Goal: Check status: Check status

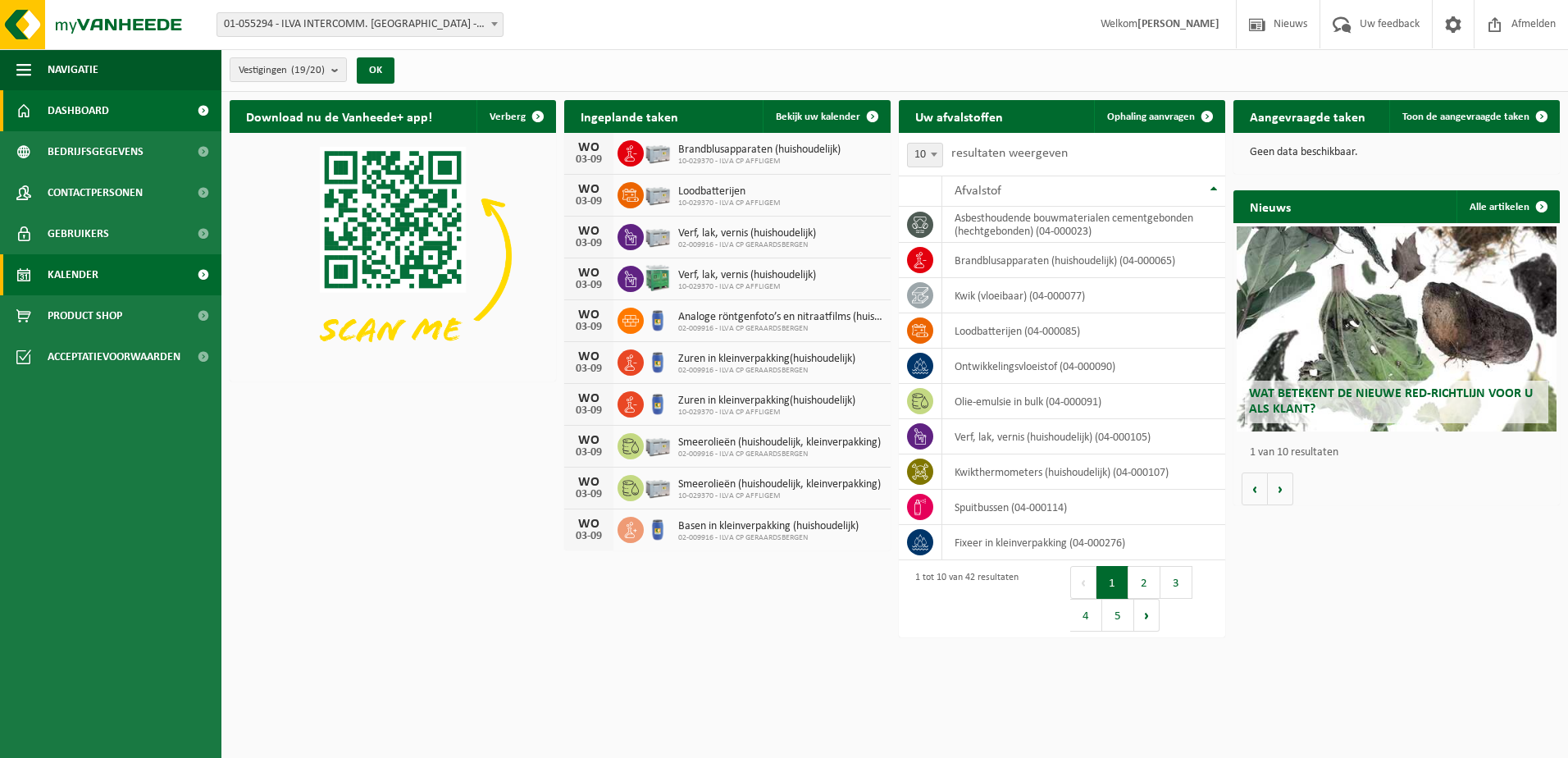
click at [78, 263] on span "Kalender" at bounding box center [73, 275] width 51 height 41
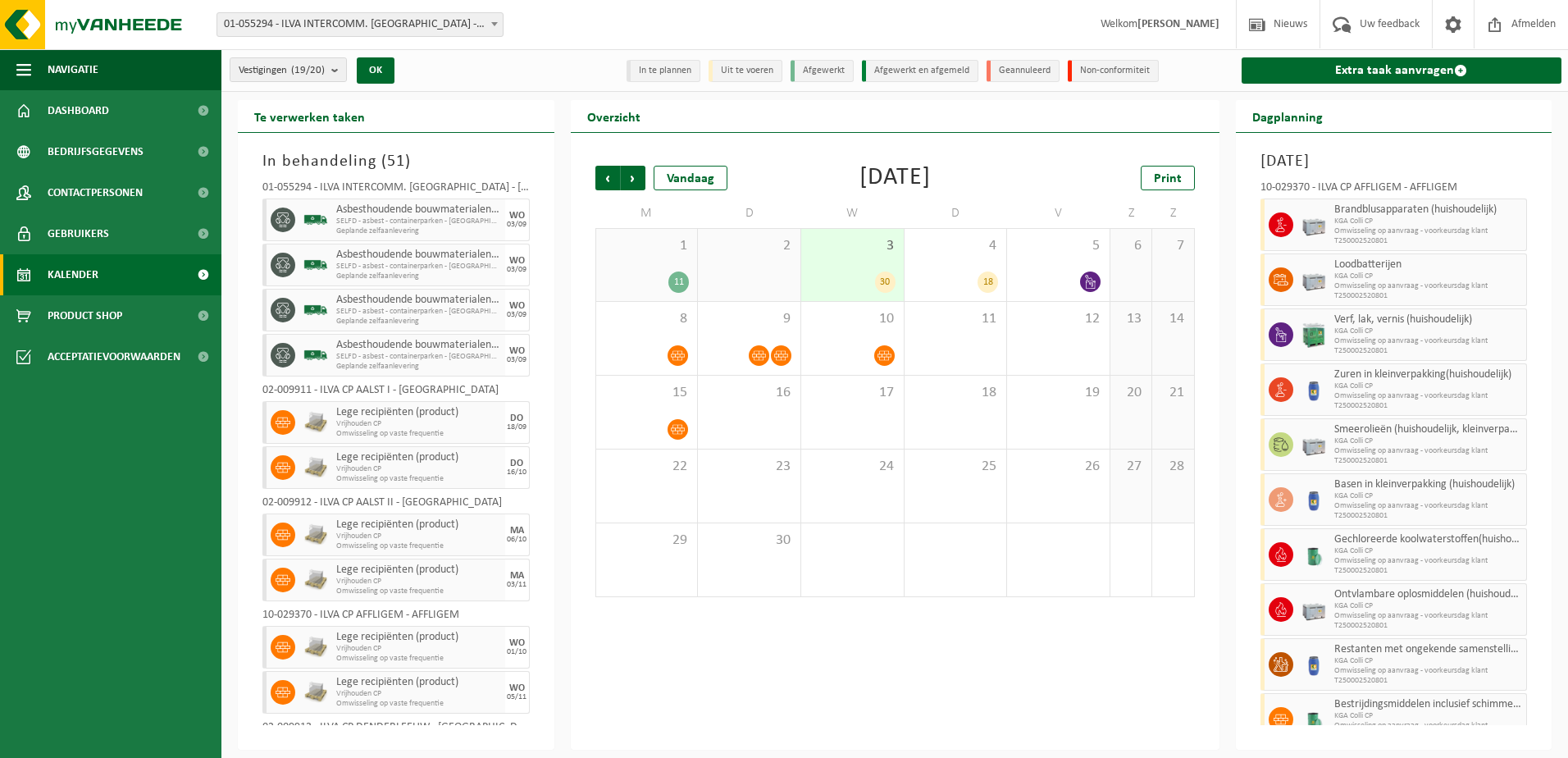
click at [770, 273] on div "2" at bounding box center [749, 265] width 102 height 72
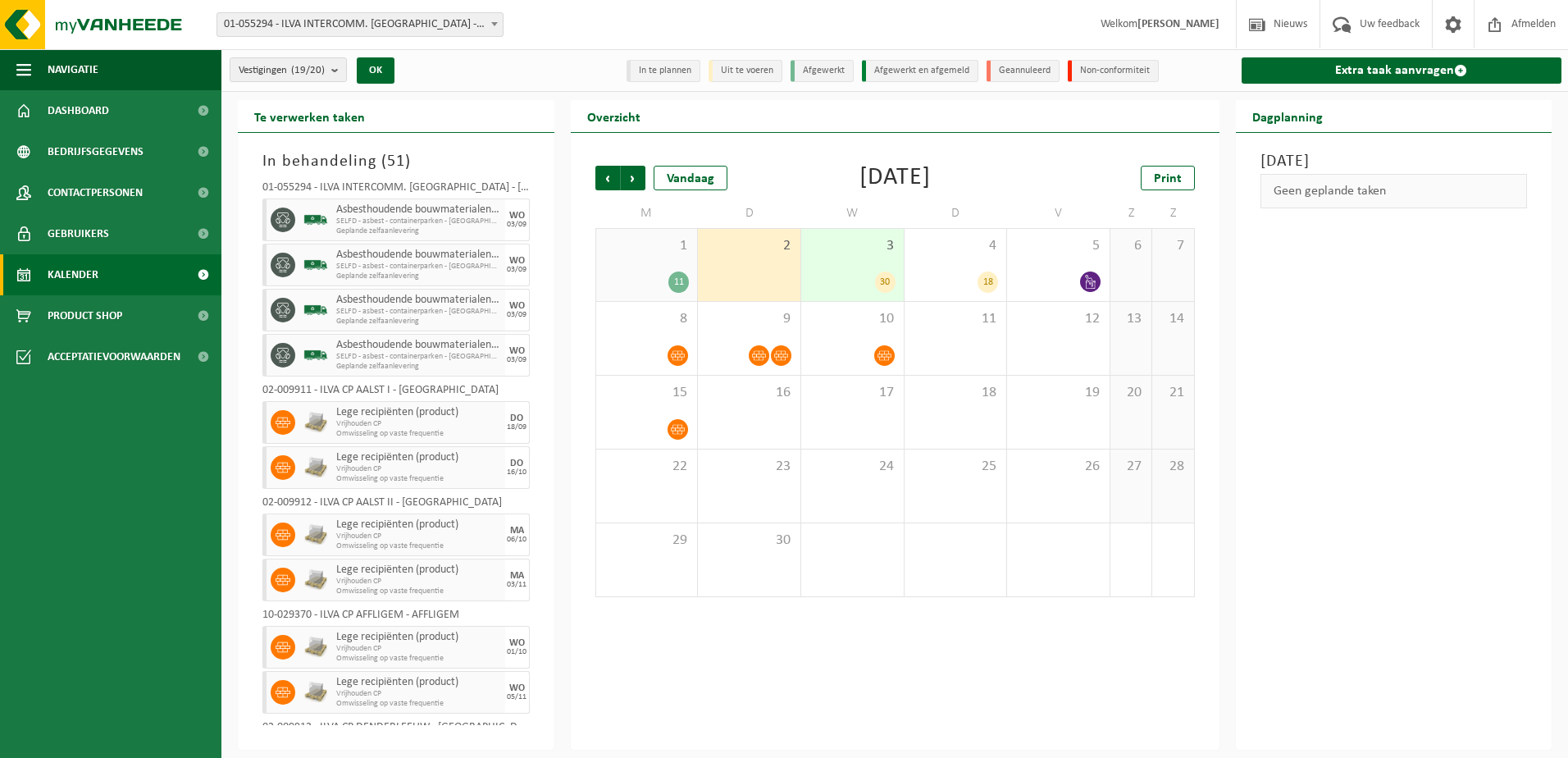
click at [831, 273] on div "30" at bounding box center [853, 282] width 87 height 21
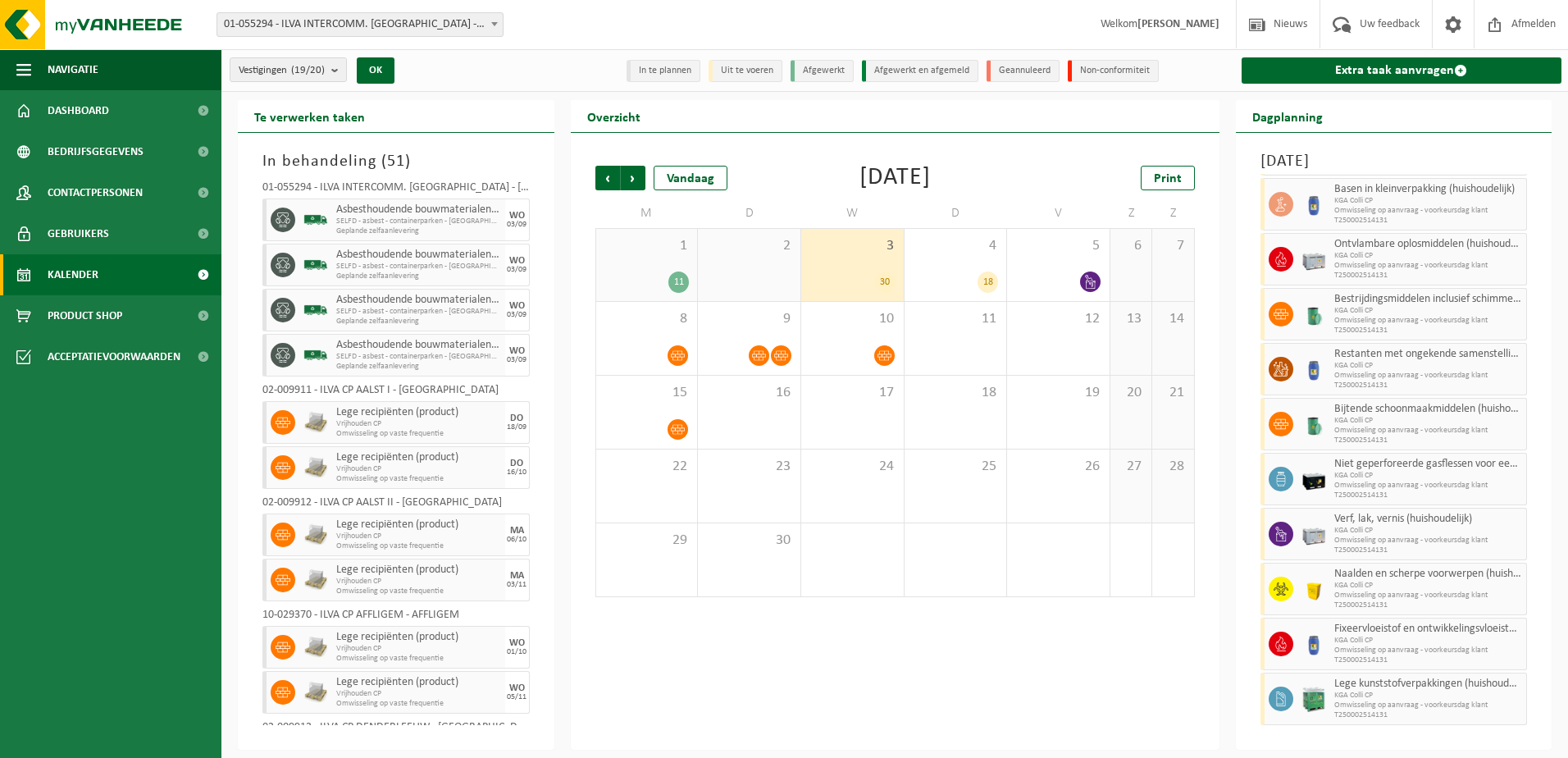
scroll to position [1145, 0]
click at [674, 287] on div "11" at bounding box center [678, 282] width 20 height 21
